Goal: Communication & Community: Ask a question

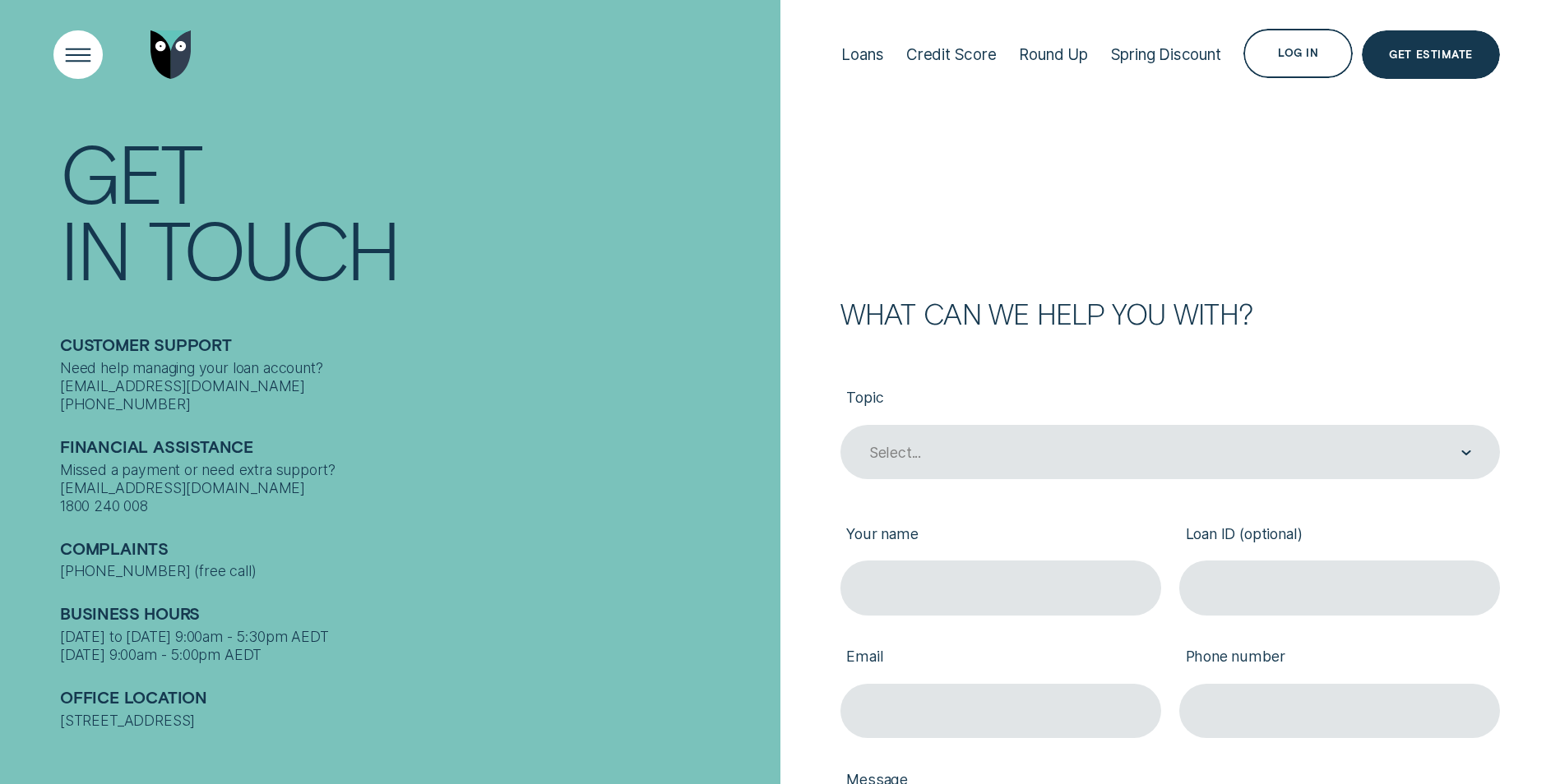
click at [85, 55] on div "Open Menu" at bounding box center [78, 54] width 69 height 69
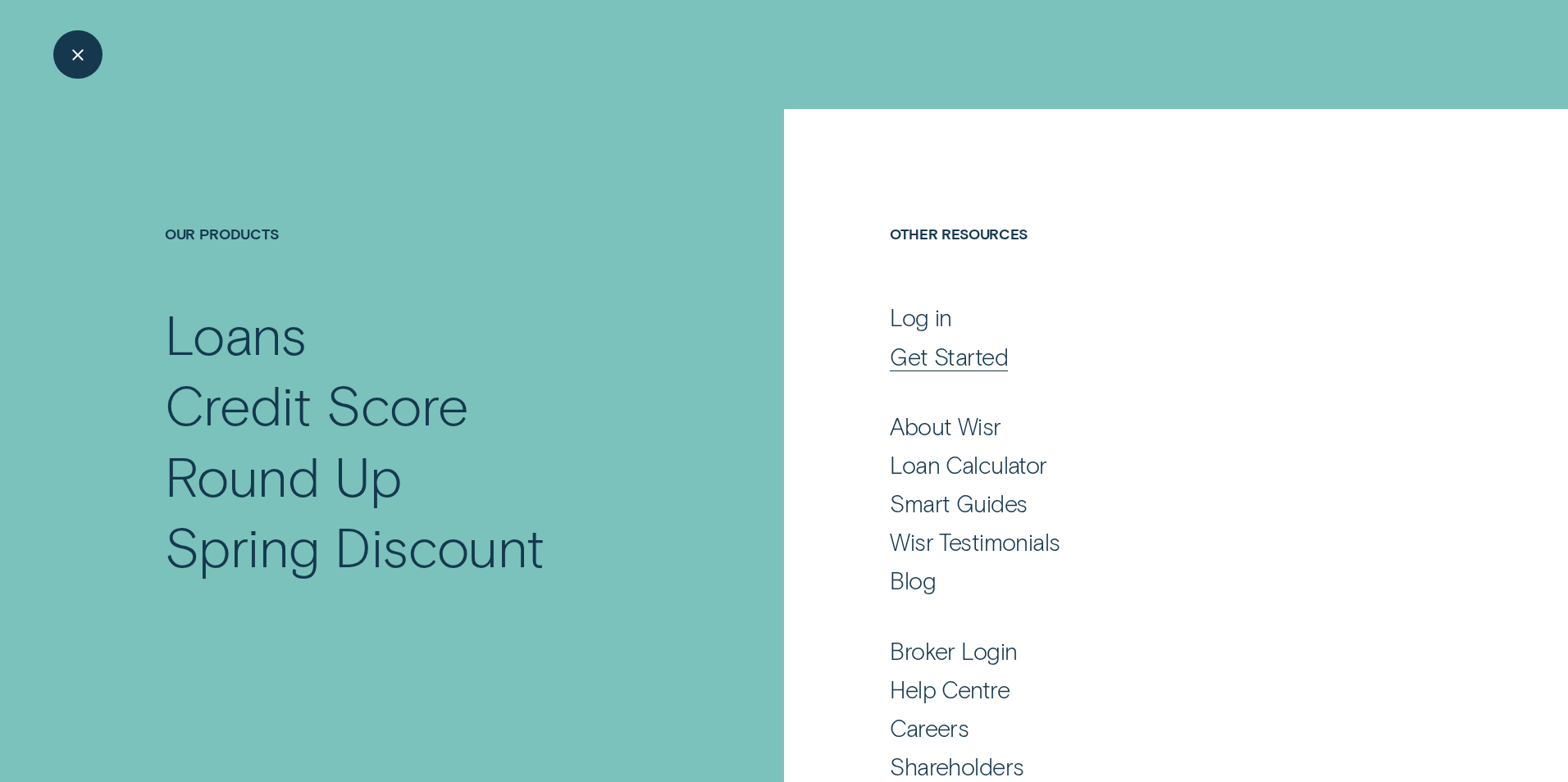
scroll to position [70, 0]
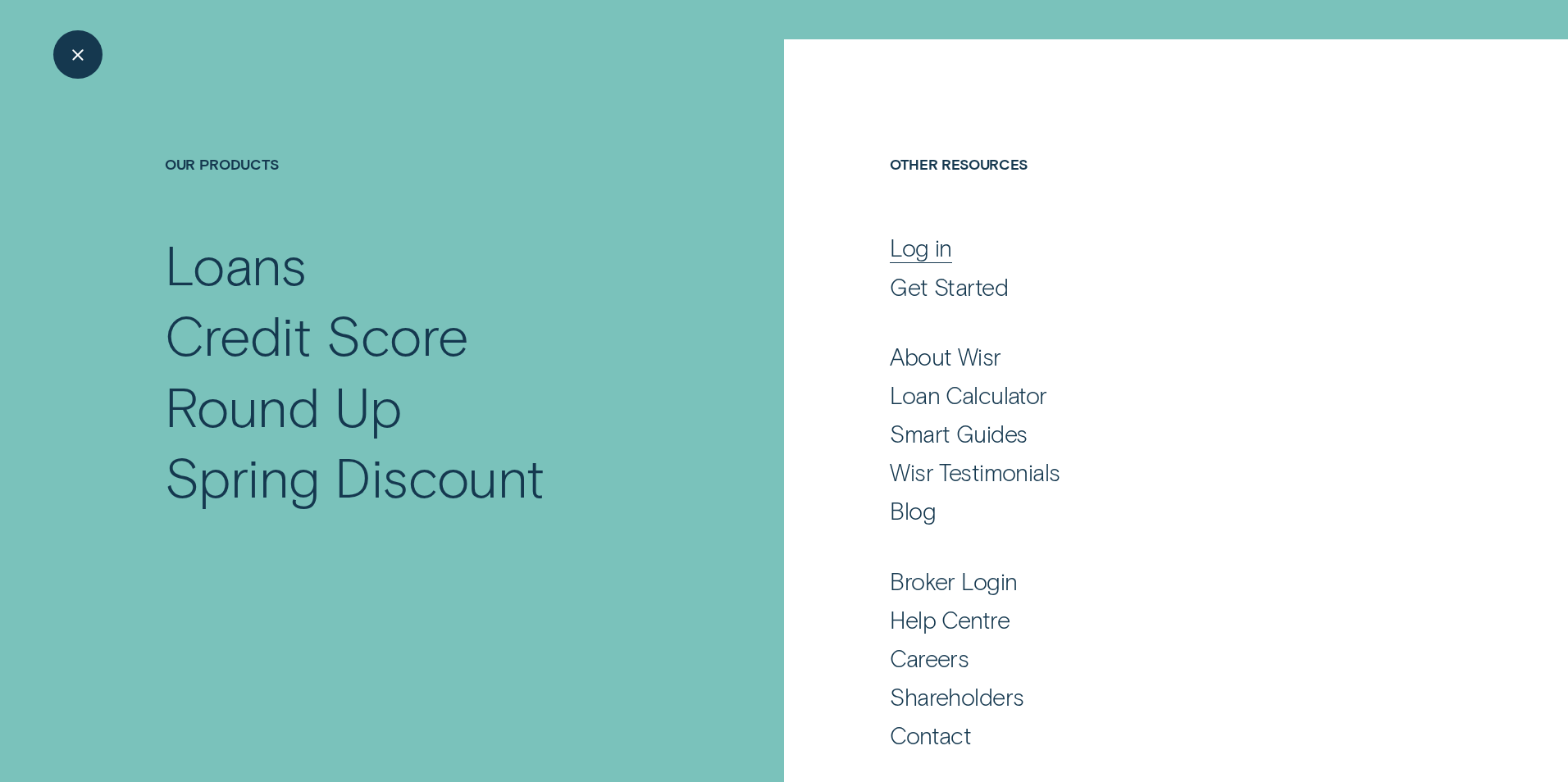
click at [925, 251] on div "Log in" at bounding box center [920, 247] width 62 height 30
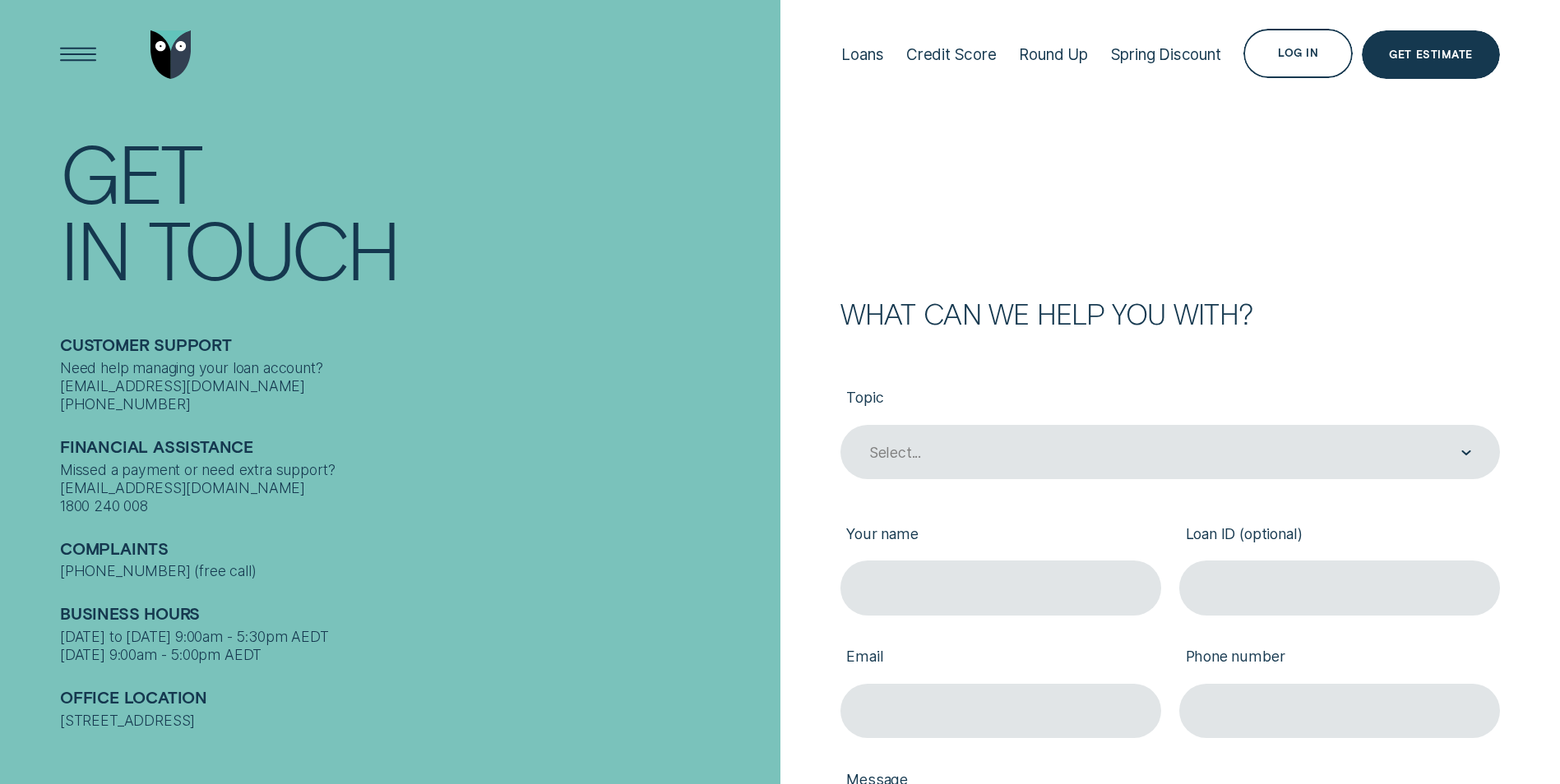
drag, startPoint x: 581, startPoint y: 179, endPoint x: 596, endPoint y: 178, distance: 15.0
click at [581, 179] on div "Get" at bounding box center [415, 172] width 710 height 76
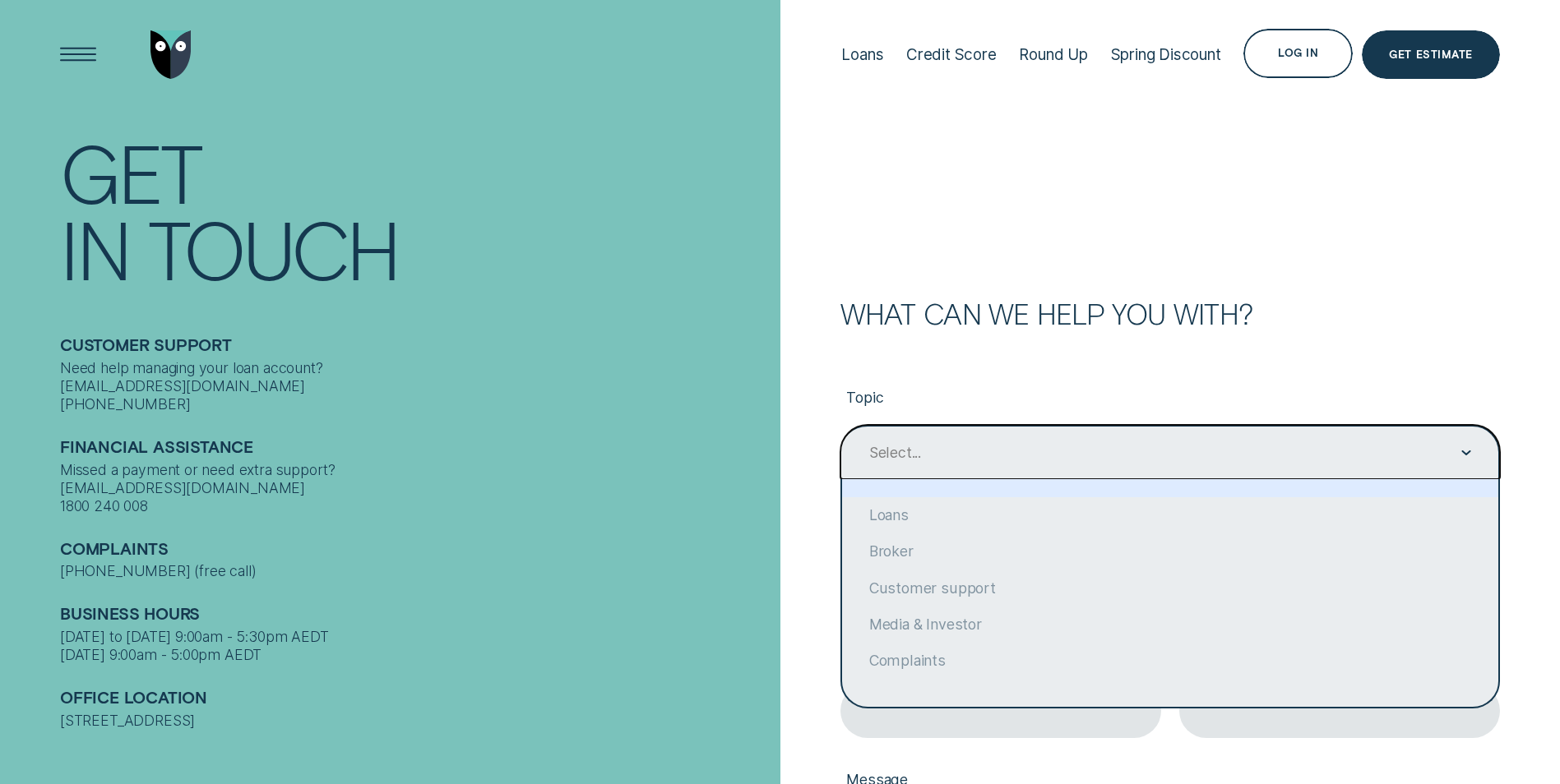
click at [1472, 457] on div "Select..." at bounding box center [1171, 451] width 660 height 54
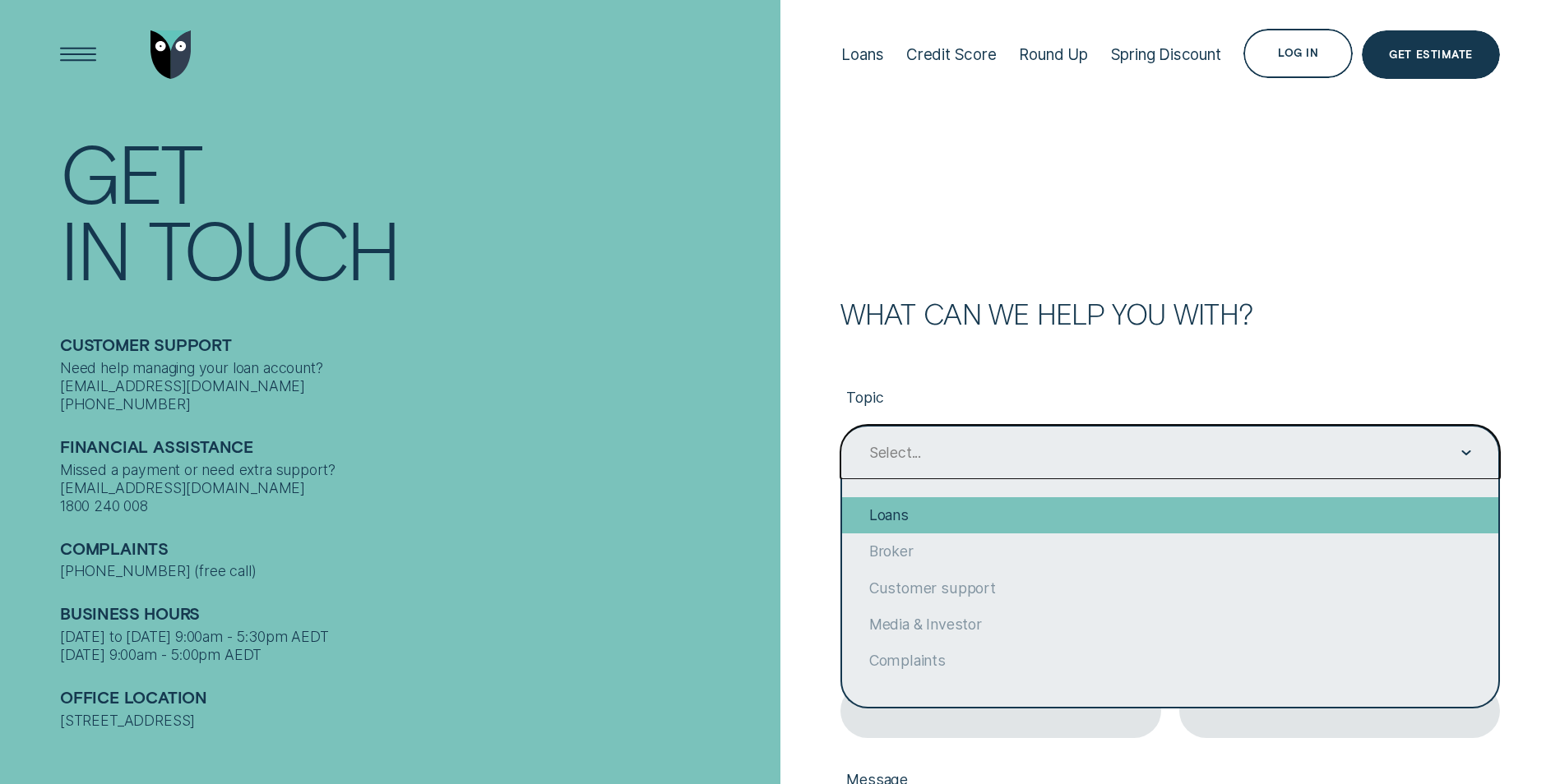
click at [895, 511] on div "Loans" at bounding box center [1170, 515] width 656 height 37
type input "Loans"
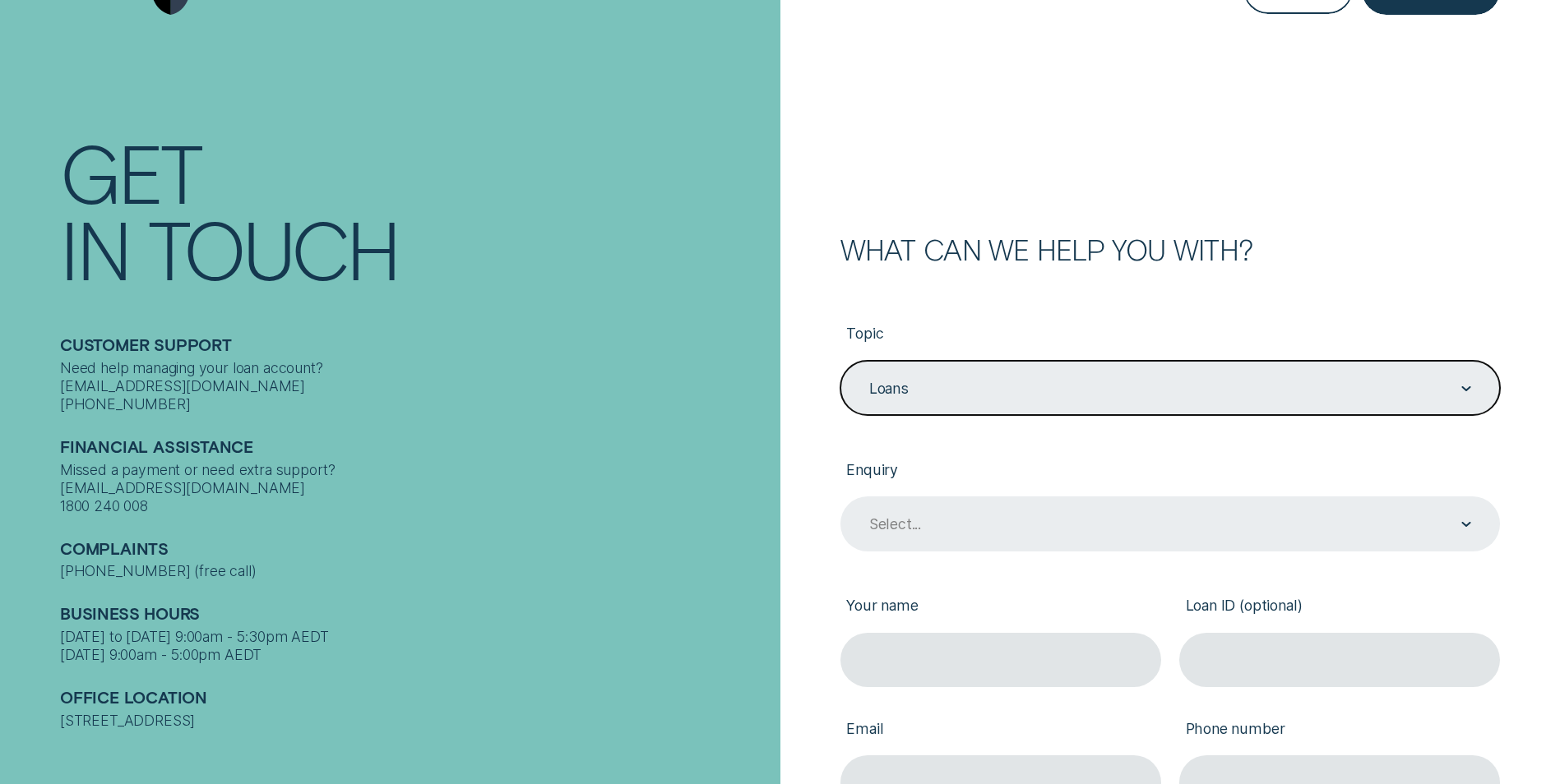
click at [1473, 551] on div "Select..." at bounding box center [1171, 523] width 660 height 54
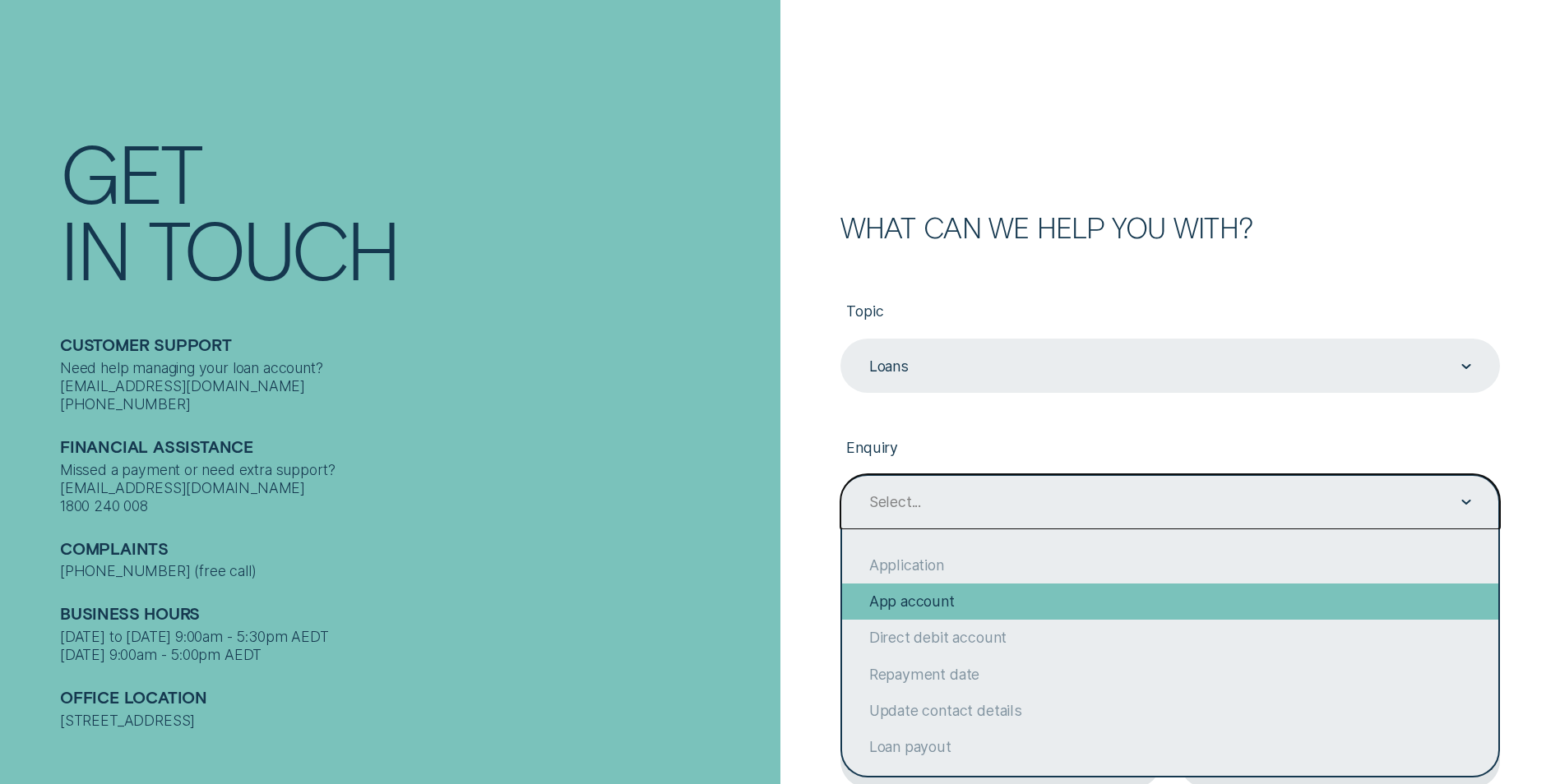
scroll to position [90, 0]
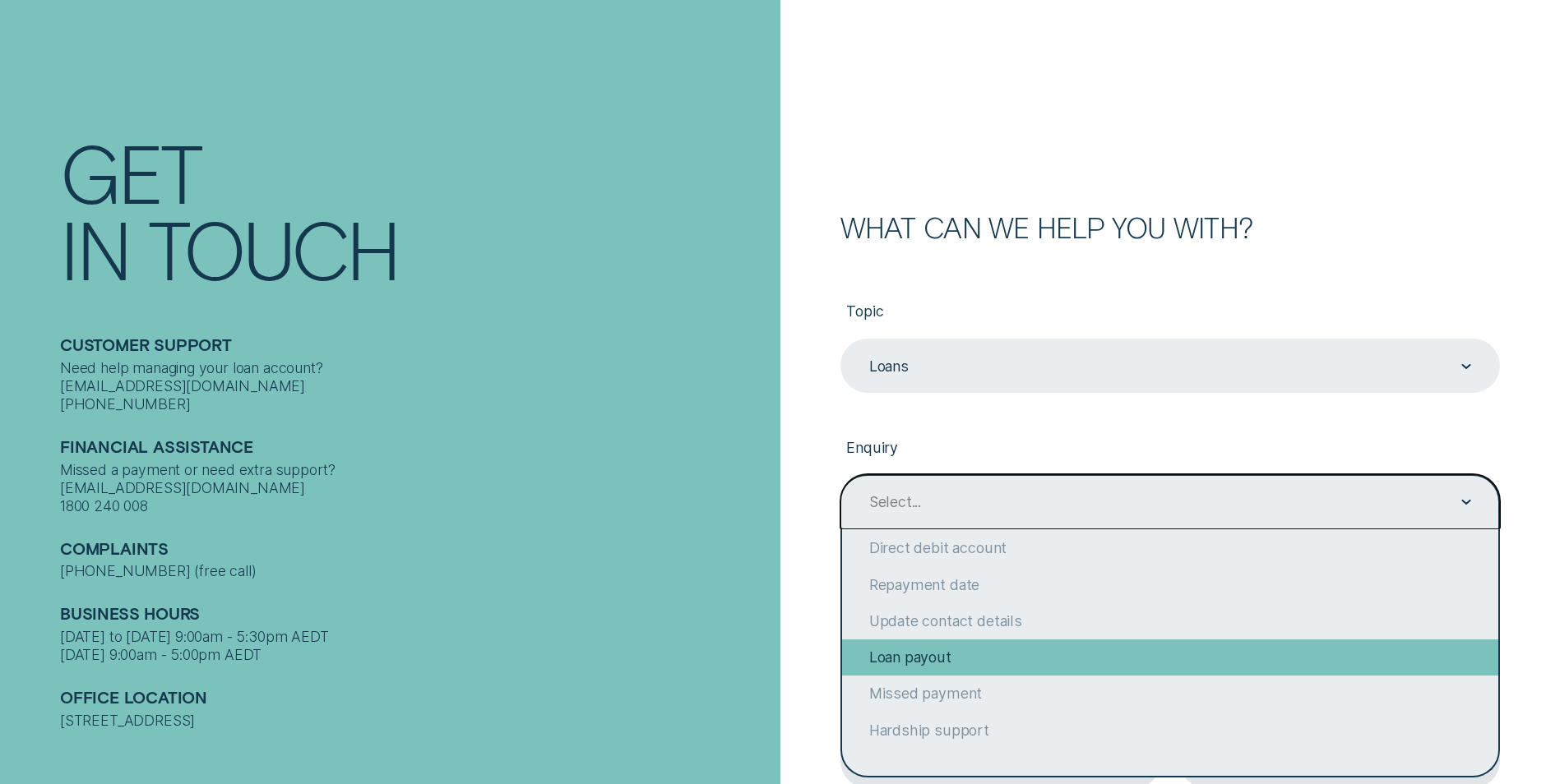
click at [927, 657] on div "Loan payout" at bounding box center [1170, 658] width 656 height 37
type input "Loan payout"
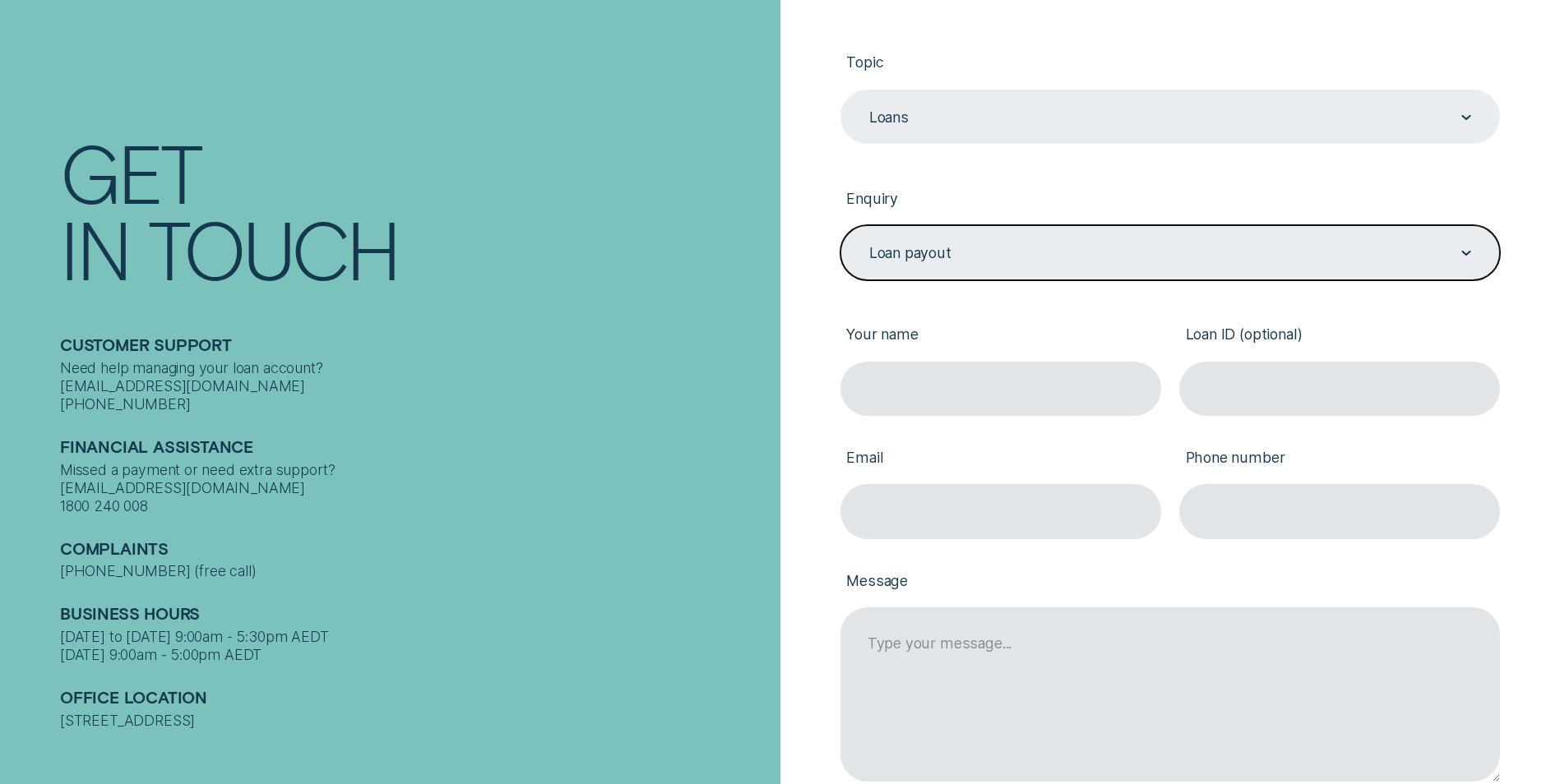
scroll to position [333, 0]
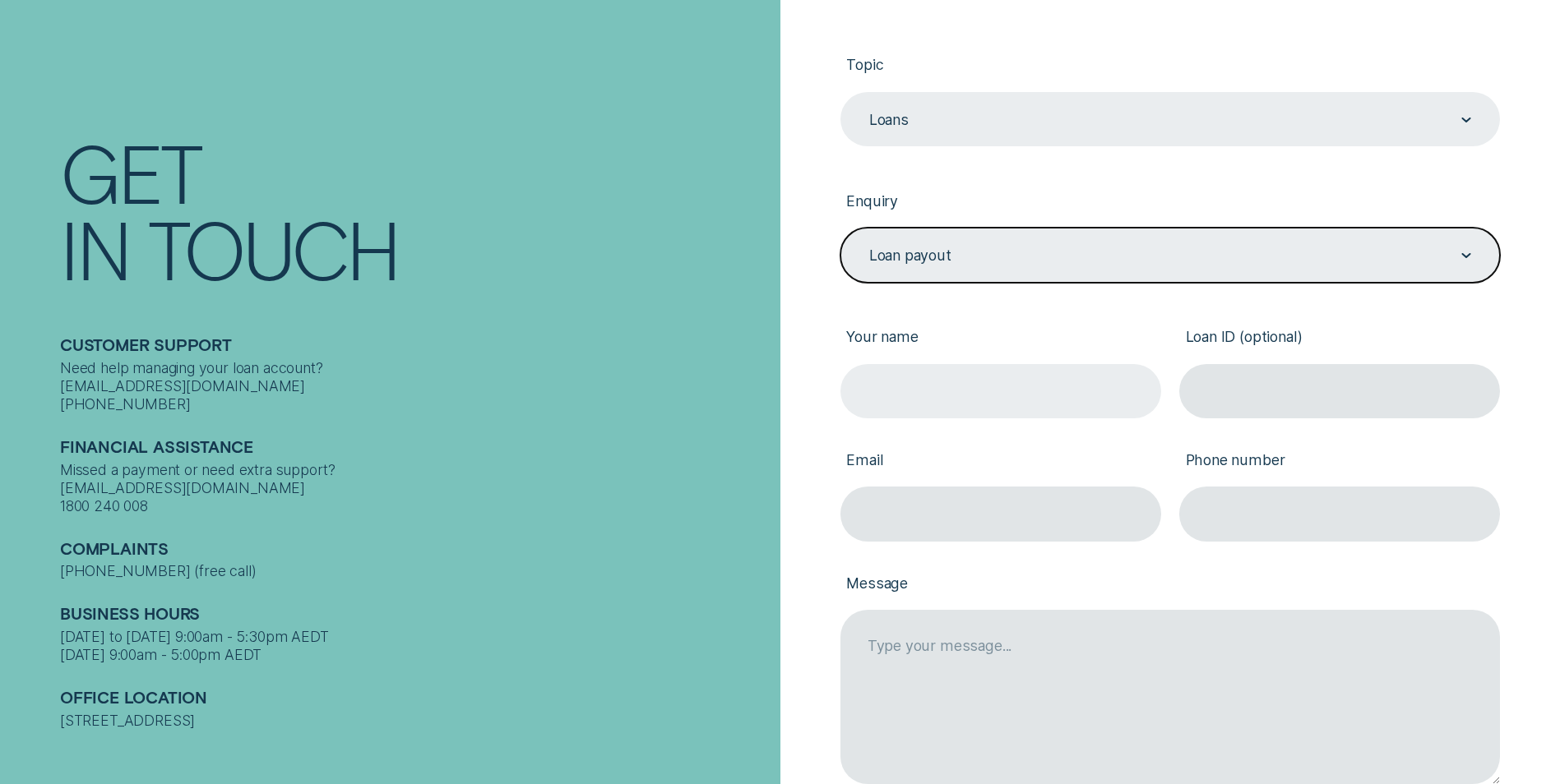
click at [906, 383] on input "Your name" at bounding box center [1001, 391] width 321 height 54
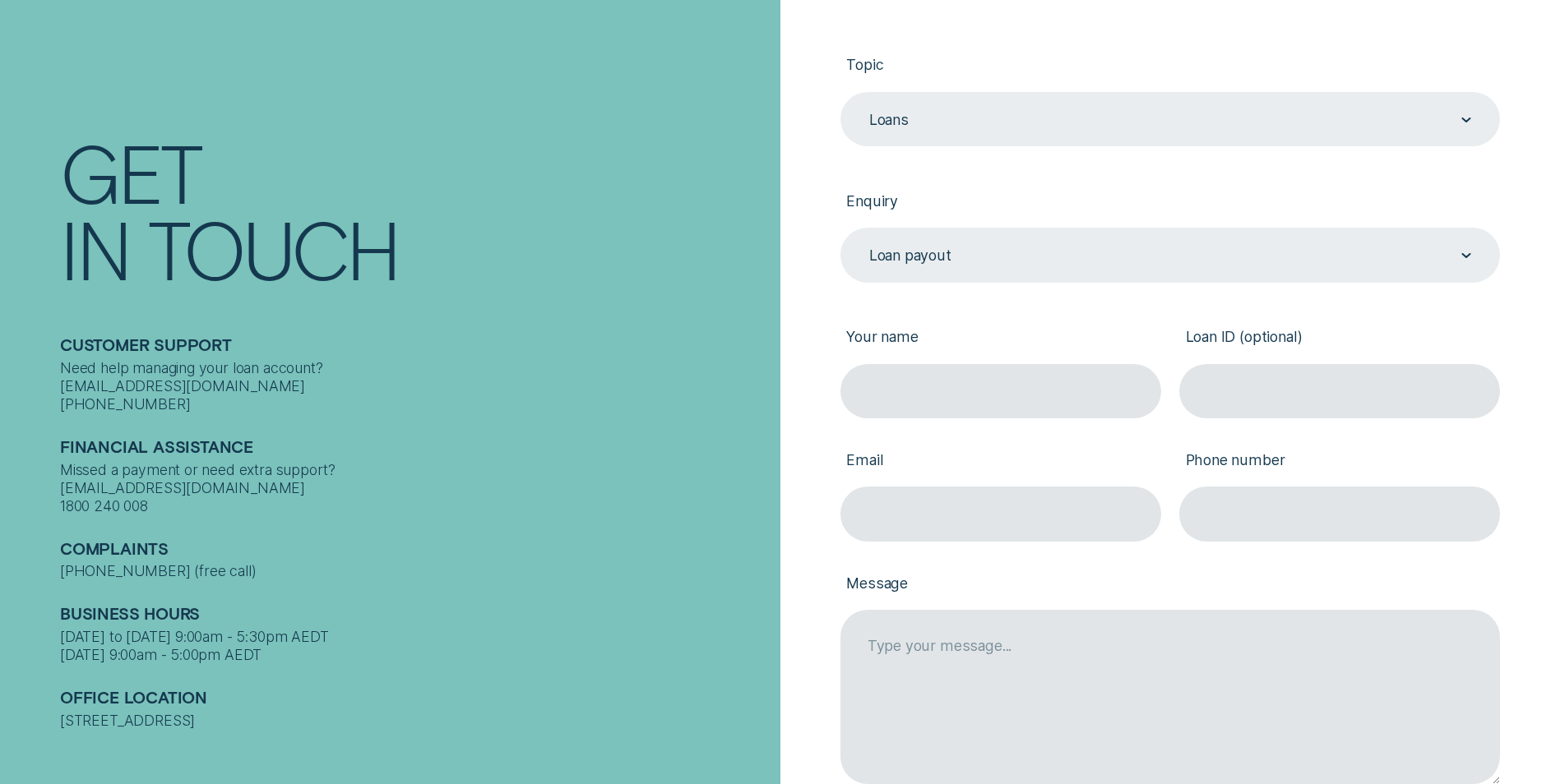
click at [810, 313] on div "What can we help you with? Topic Loans Loans Enquiry Loan payout Loan payout Yo…" at bounding box center [1144, 414] width 710 height 893
click at [893, 384] on input "Your name" at bounding box center [1001, 391] width 321 height 54
type input "John Shepherd"
click at [1273, 387] on input "Loan ID (optional)" at bounding box center [1340, 391] width 321 height 54
type input "461558"
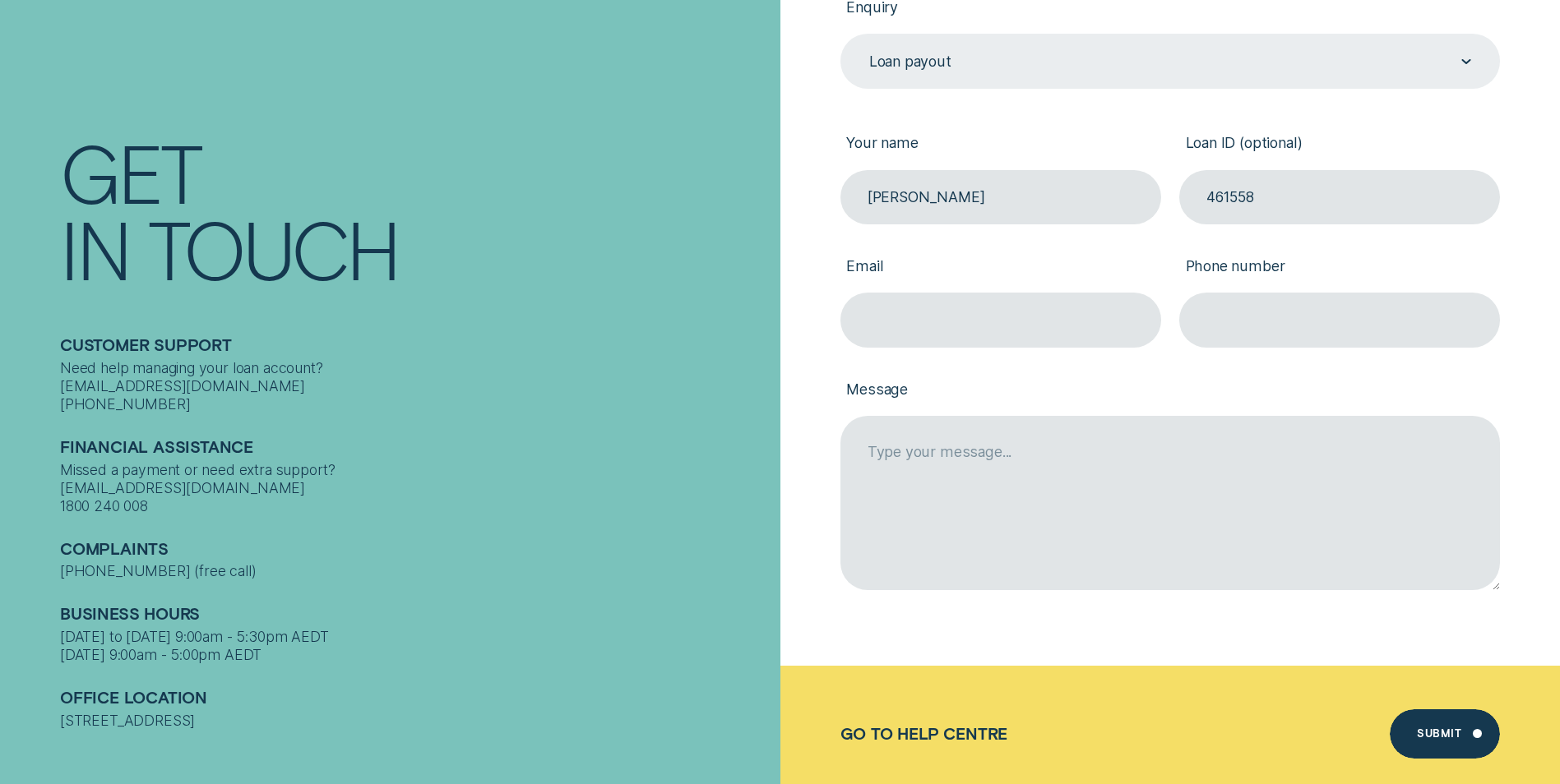
scroll to position [580, 0]
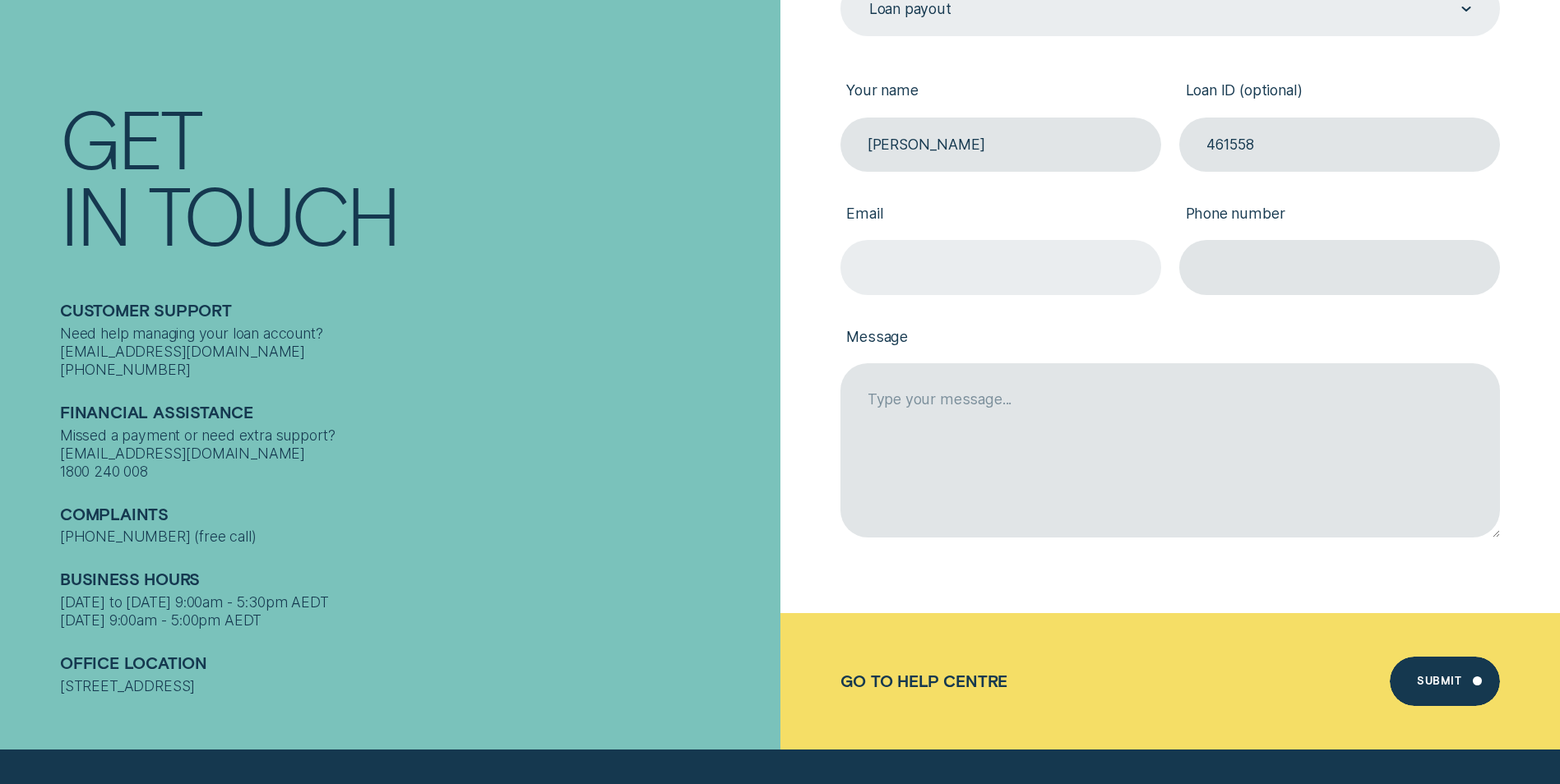
click at [891, 259] on input "Email" at bounding box center [1001, 267] width 321 height 54
click at [735, 226] on div "In Touch" at bounding box center [415, 213] width 710 height 76
click at [873, 264] on input "Email" at bounding box center [1001, 267] width 321 height 54
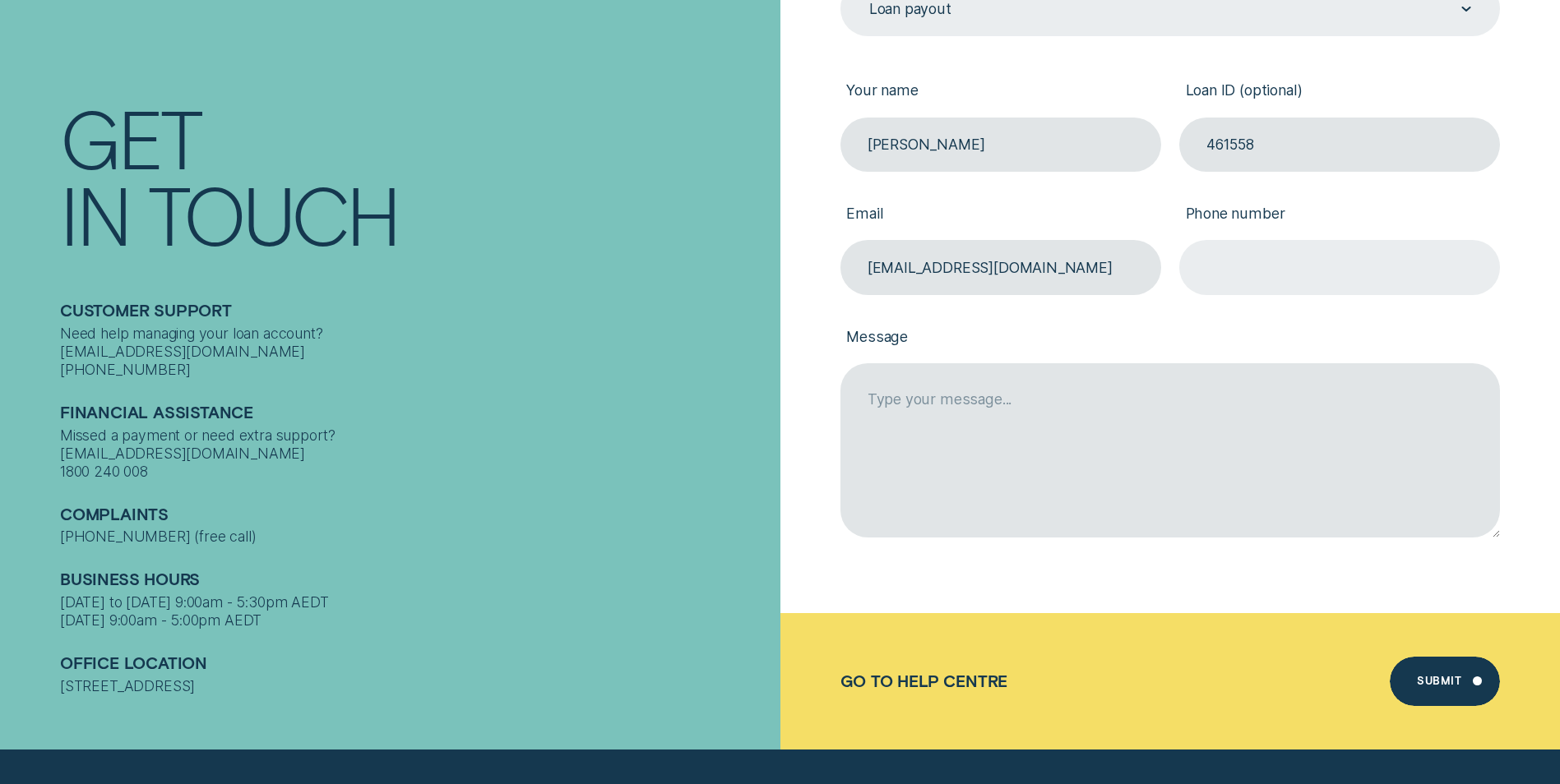
type input "sheptatt@bigpond.com"
click at [1281, 274] on input "Phone number" at bounding box center [1340, 267] width 321 height 54
type input "0400067167"
click at [1315, 267] on input "0400067167" at bounding box center [1340, 267] width 321 height 54
drag, startPoint x: 1315, startPoint y: 267, endPoint x: 1173, endPoint y: 263, distance: 142.1
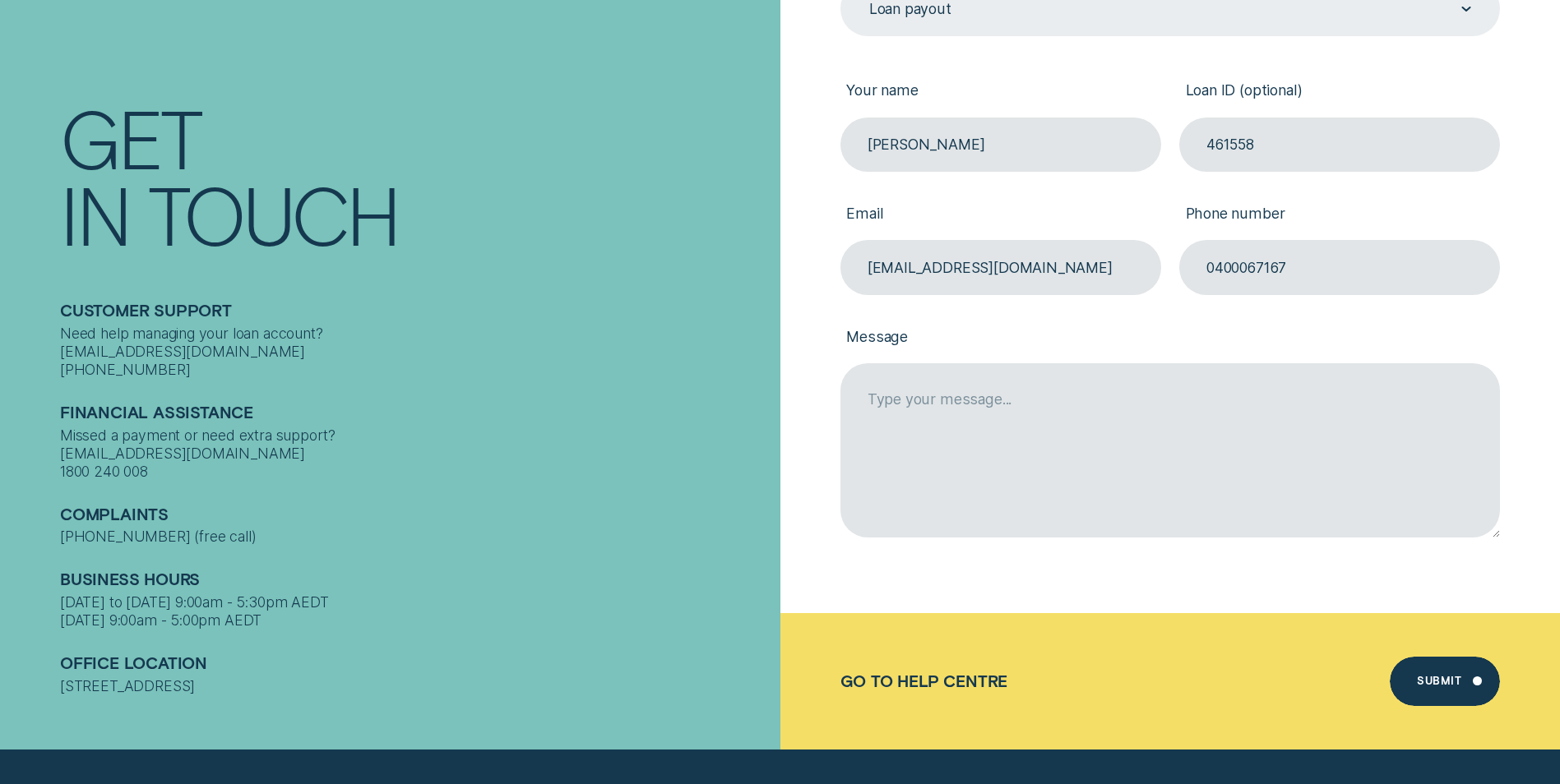
click at [1173, 263] on div "Phone number 0400067167" at bounding box center [1340, 233] width 339 height 123
type input "0400067167"
click at [681, 325] on div "Need help managing your loan account? [EMAIL_ADDRESS][DOMAIN_NAME] [PHONE_NUMBE…" at bounding box center [415, 352] width 710 height 54
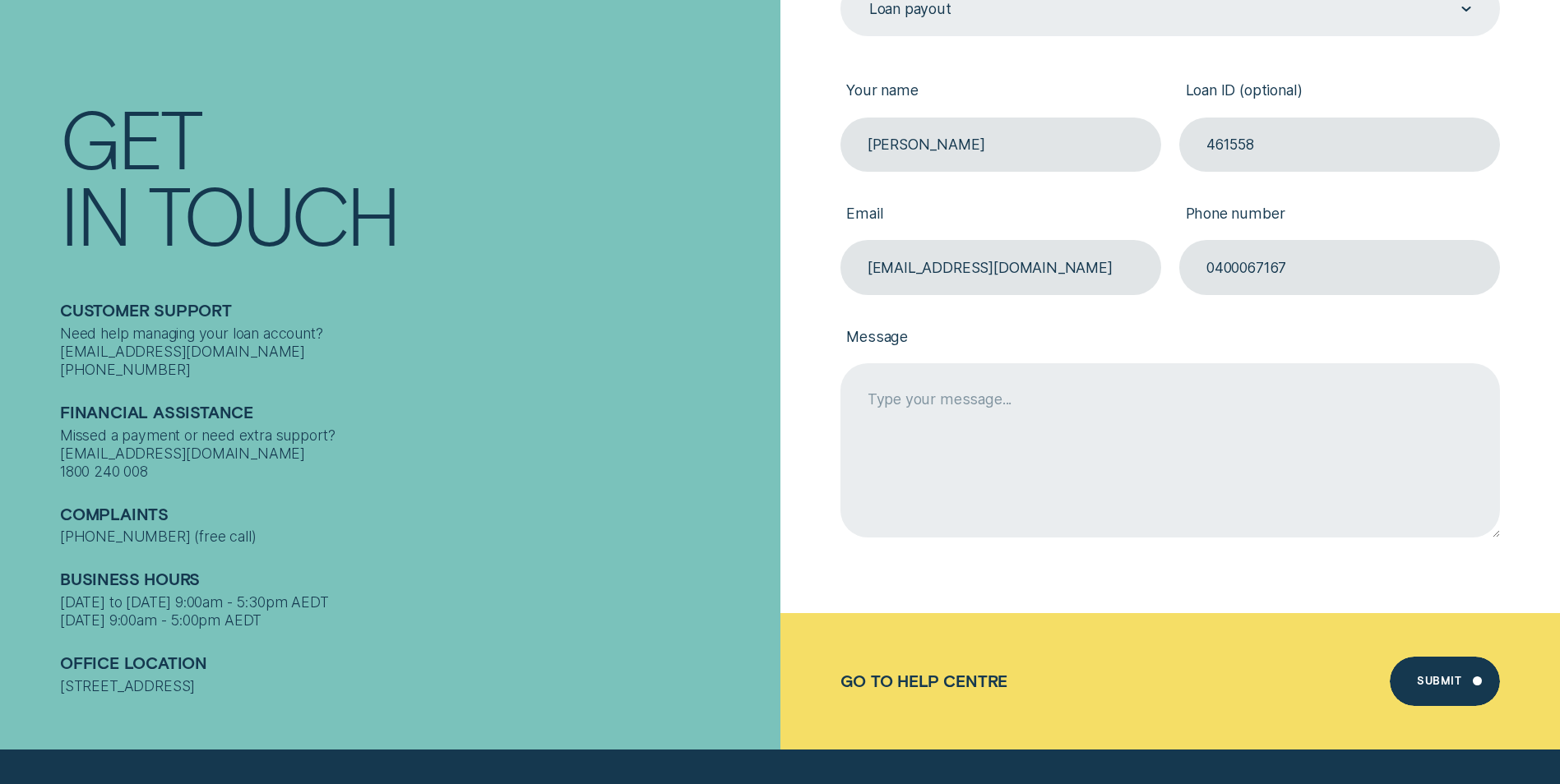
click at [904, 379] on textarea "Message" at bounding box center [1171, 450] width 660 height 174
click at [973, 402] on textarea "Can I please" at bounding box center [1171, 450] width 660 height 174
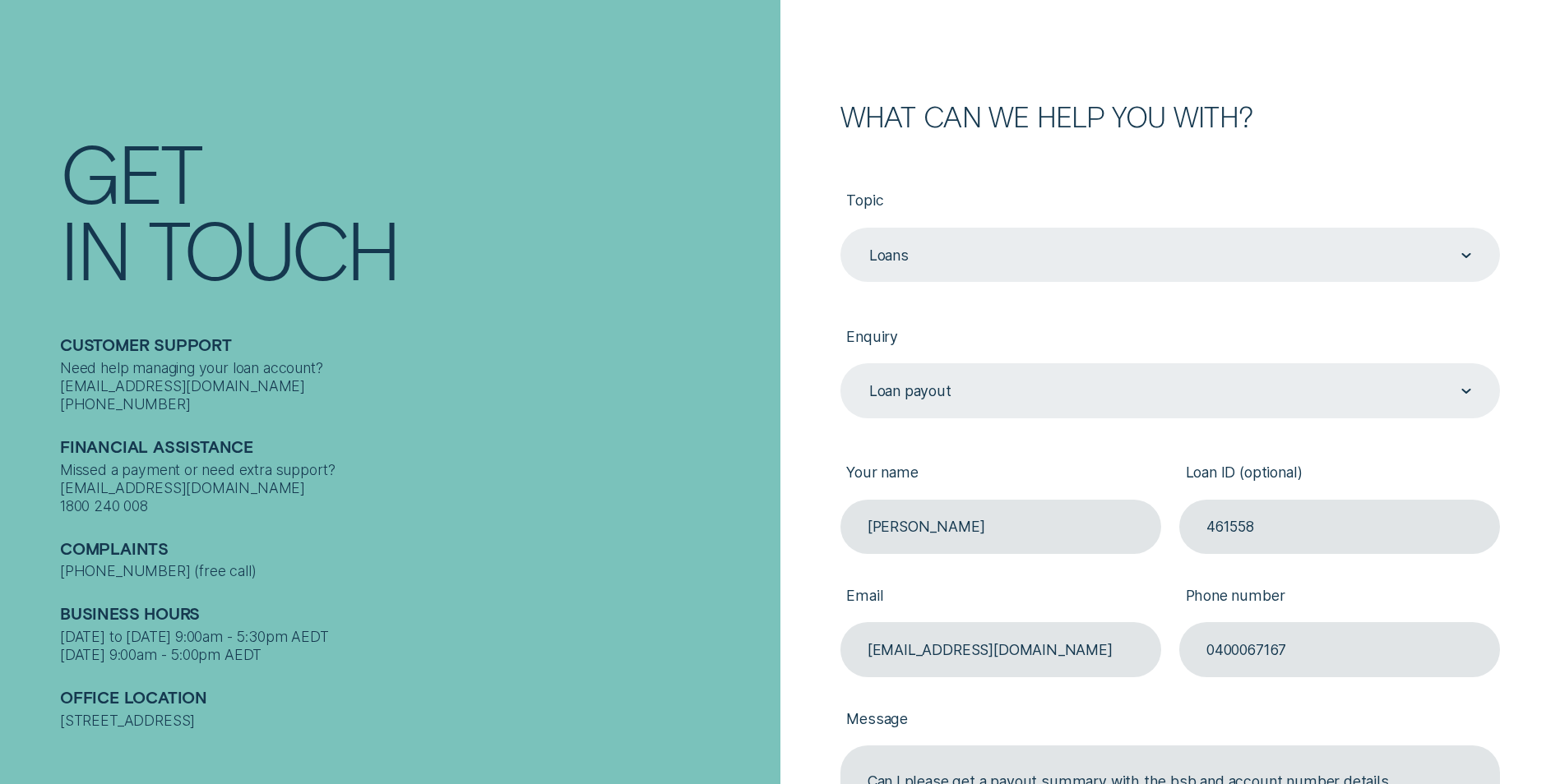
scroll to position [169, 0]
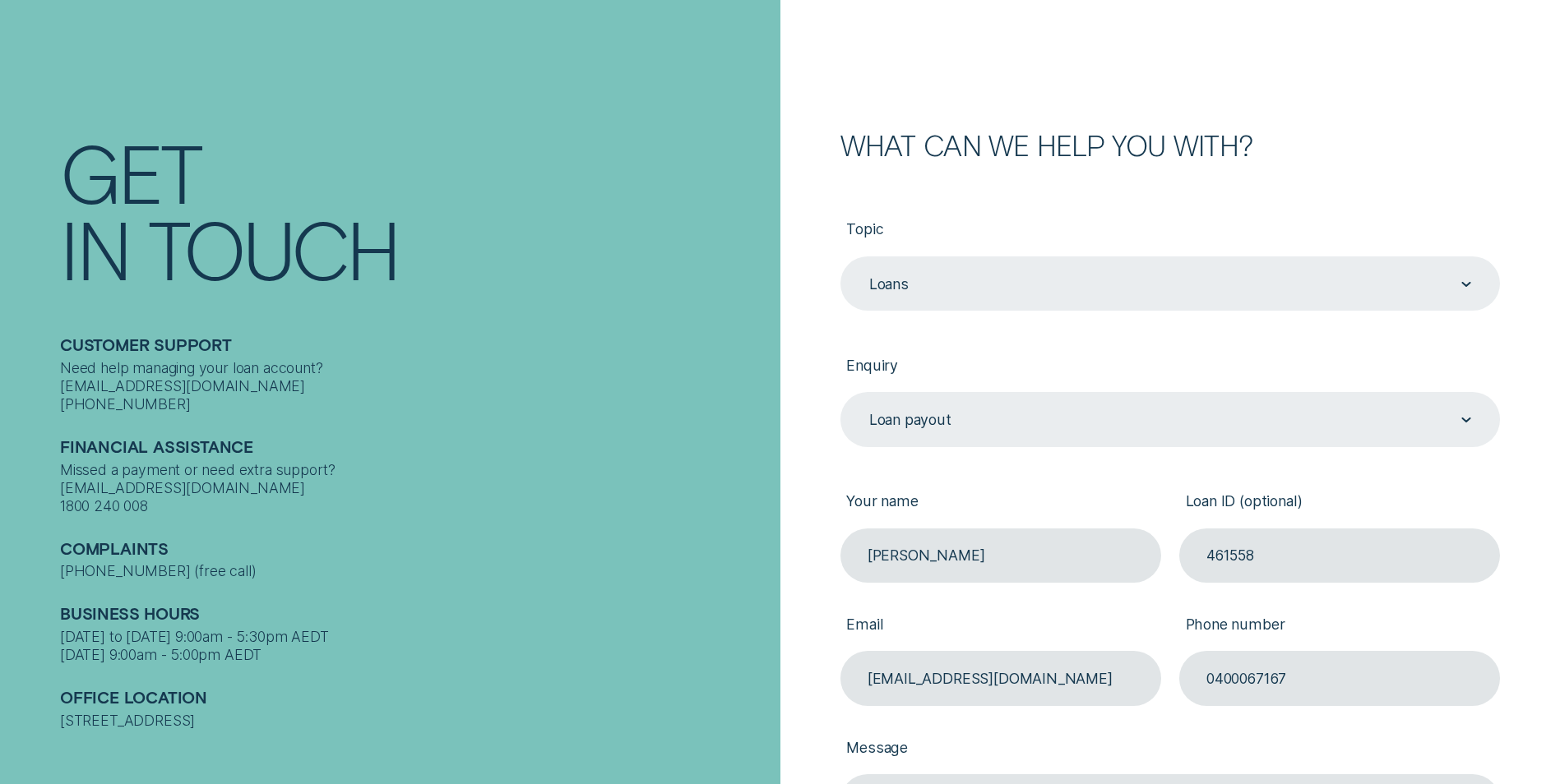
type textarea "Can I please get a payout summary with the bsb and account number details"
